Goal: Information Seeking & Learning: Understand process/instructions

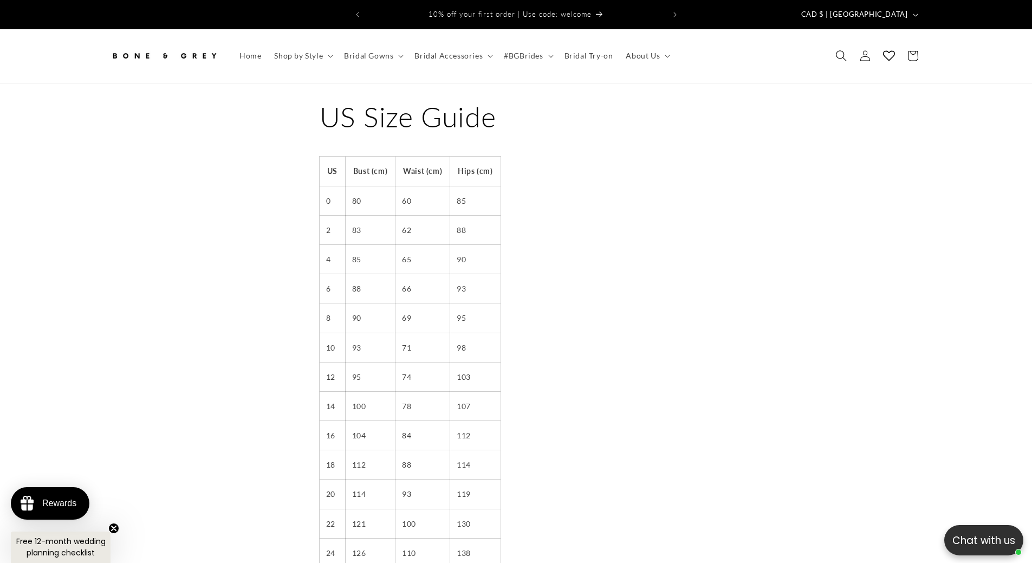
click at [846, 54] on span "Search" at bounding box center [842, 56] width 24 height 24
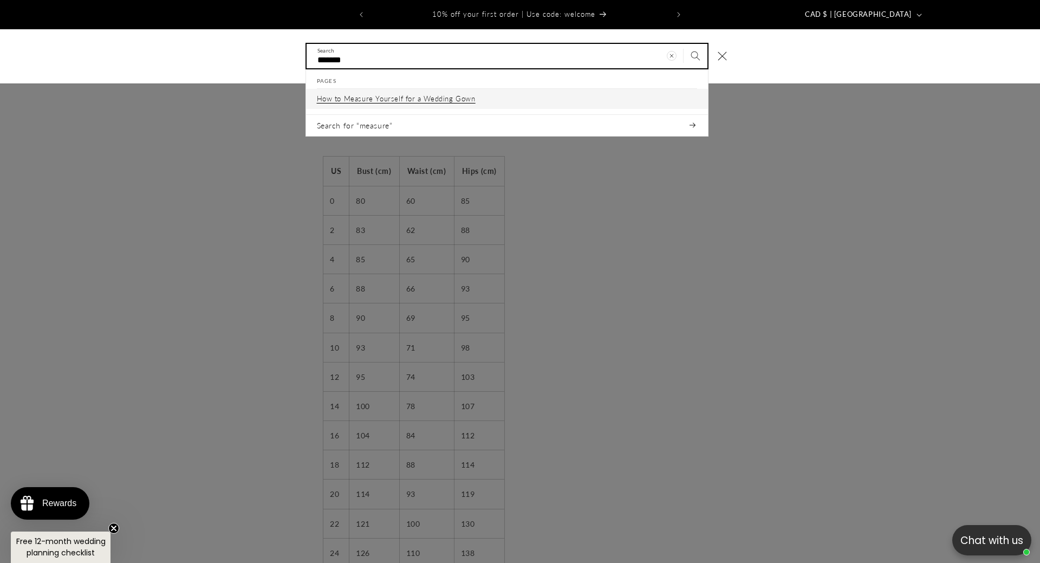
type input "*******"
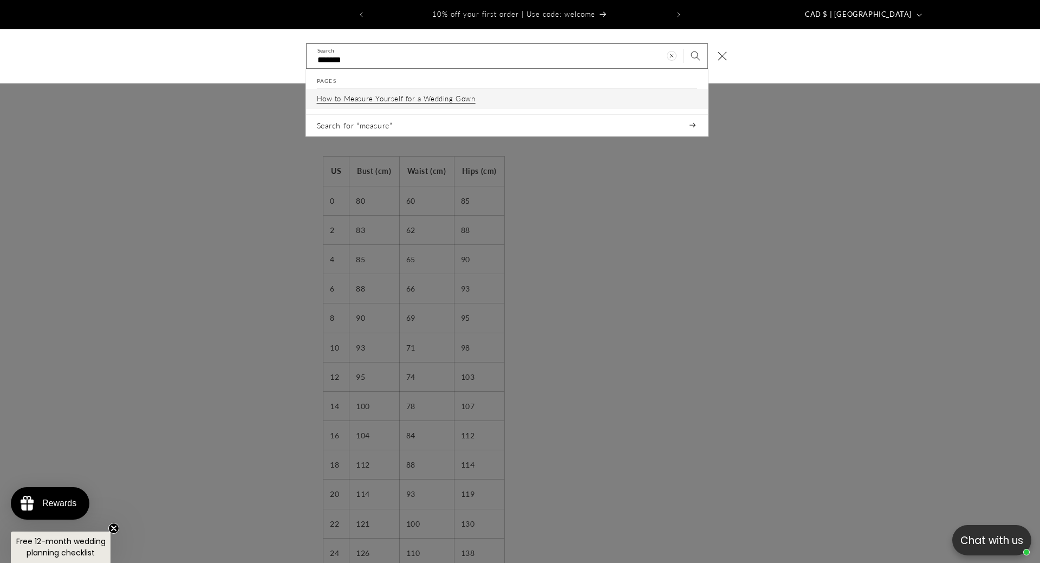
click at [448, 94] on p "How to Measure Yourself for a Wedding Gown" at bounding box center [396, 98] width 159 height 9
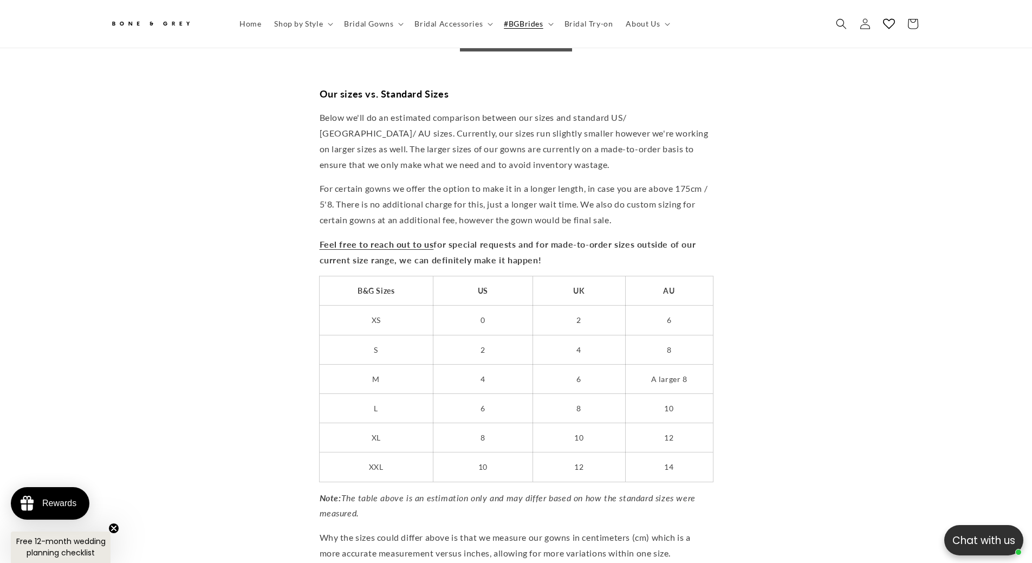
scroll to position [0, 298]
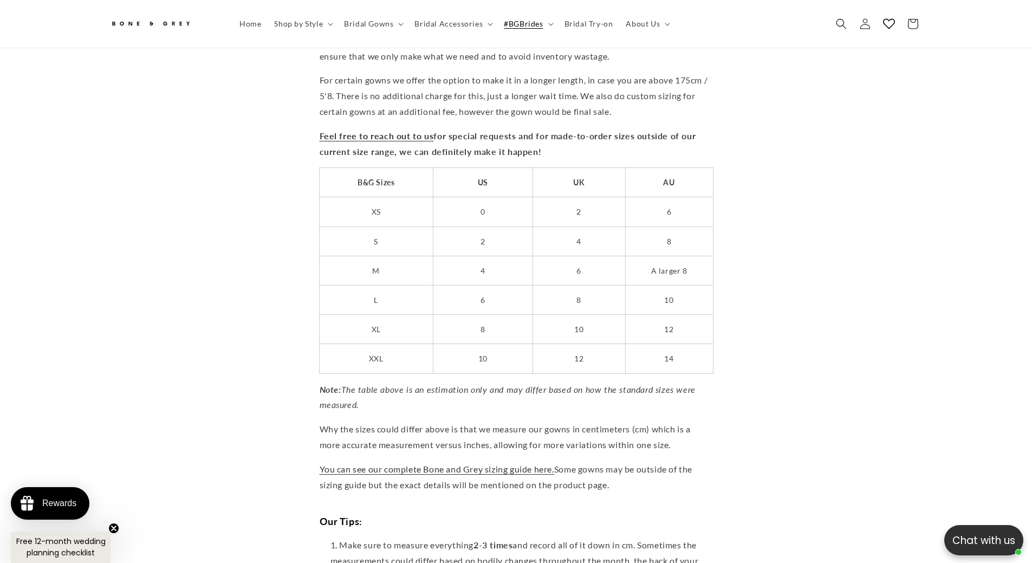
scroll to position [0, 0]
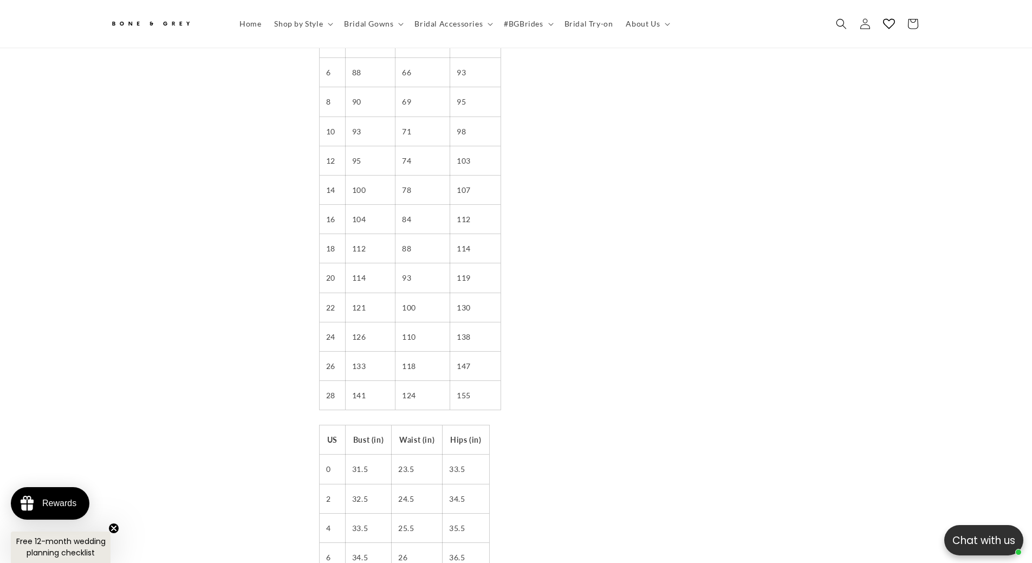
scroll to position [0, 298]
